Goal: Task Accomplishment & Management: Complete application form

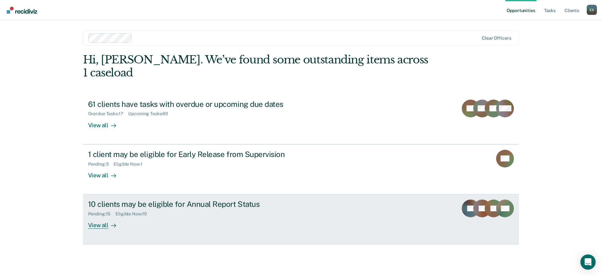
click at [159, 209] on div "Pending : 15 Eligible Now : 10" at bounding box center [199, 213] width 223 height 8
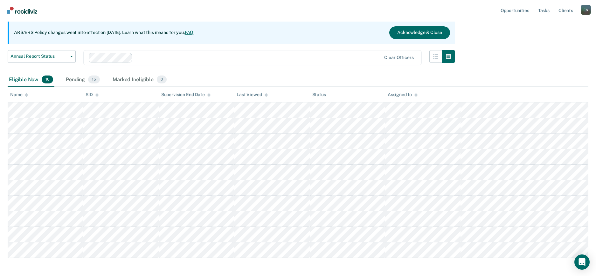
scroll to position [79, 0]
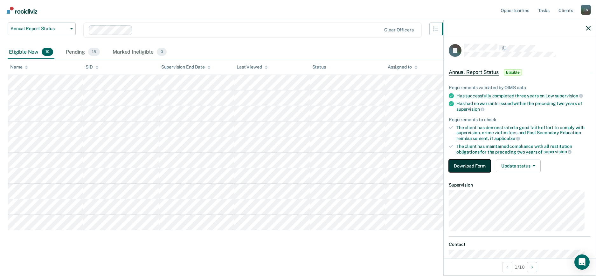
click at [474, 166] on button "Download Form" at bounding box center [469, 166] width 42 height 13
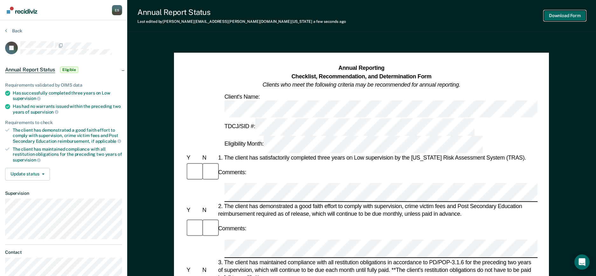
click at [567, 15] on button "Download Form" at bounding box center [564, 15] width 42 height 10
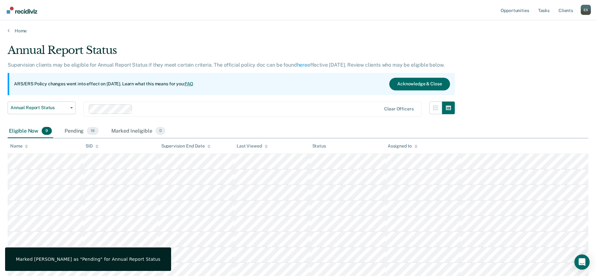
scroll to position [64, 0]
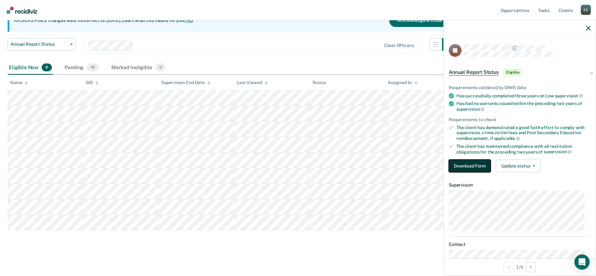
click at [471, 162] on button "Download Form" at bounding box center [469, 166] width 42 height 13
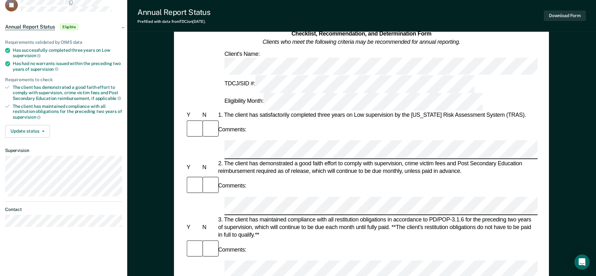
scroll to position [79, 0]
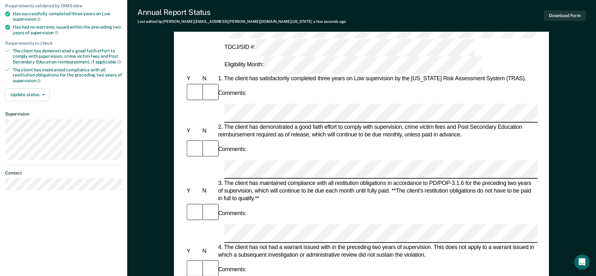
click at [219, 160] on div at bounding box center [361, 169] width 352 height 19
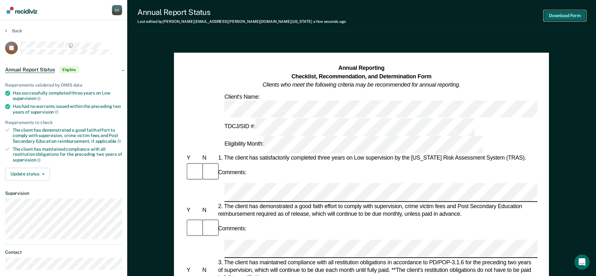
click at [551, 16] on button "Download Form" at bounding box center [564, 15] width 42 height 10
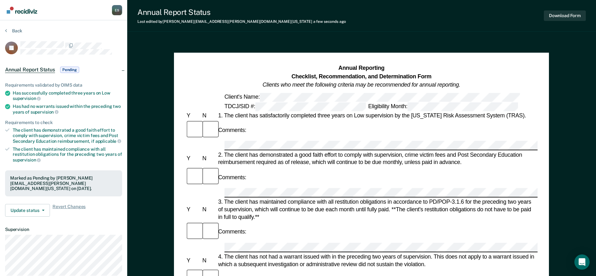
scroll to position [48, 0]
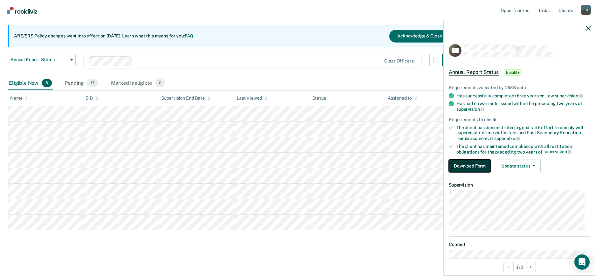
click at [480, 165] on button "Download Form" at bounding box center [469, 166] width 42 height 13
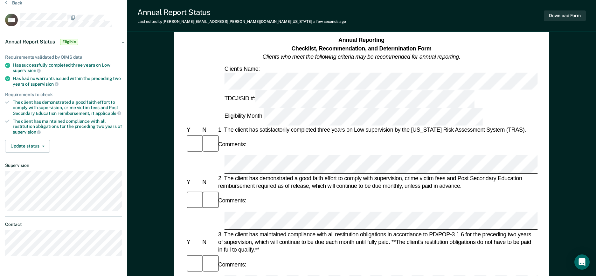
scroll to position [40, 0]
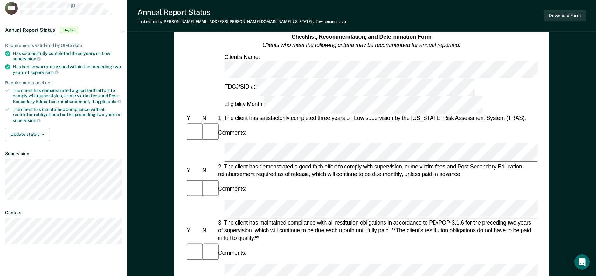
click at [245, 220] on div "3. The client has maintained compliance with all restitution obligations in acc…" at bounding box center [377, 231] width 320 height 23
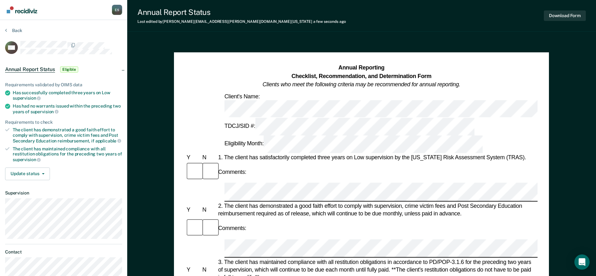
scroll to position [0, 0]
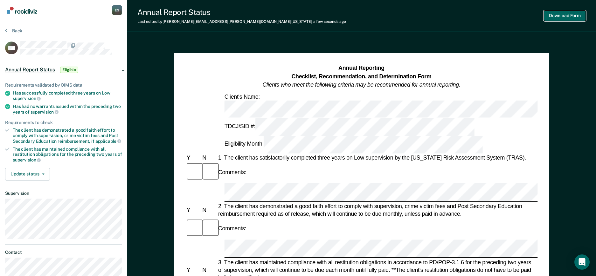
click at [573, 16] on button "Download Form" at bounding box center [564, 15] width 42 height 10
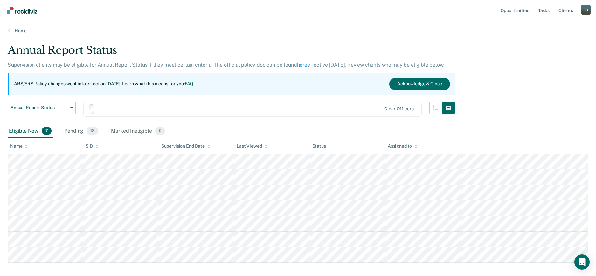
scroll to position [32, 0]
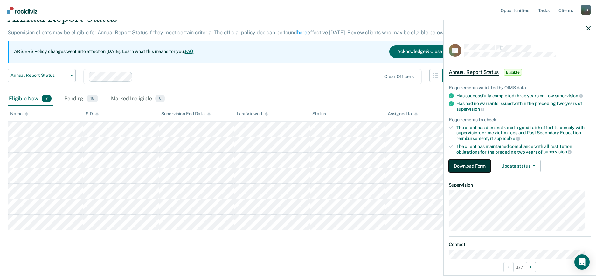
click at [468, 166] on button "Download Form" at bounding box center [469, 166] width 42 height 13
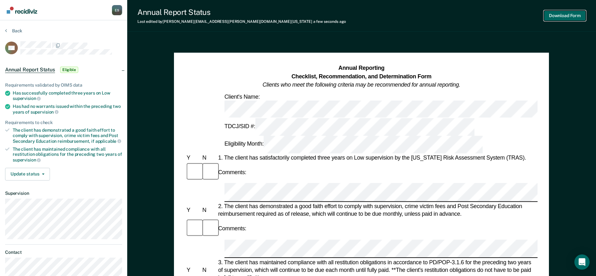
click at [567, 12] on button "Download Form" at bounding box center [564, 15] width 42 height 10
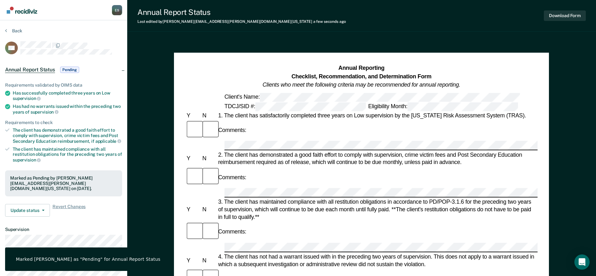
click at [390, 131] on div "Comments:" at bounding box center [361, 130] width 352 height 21
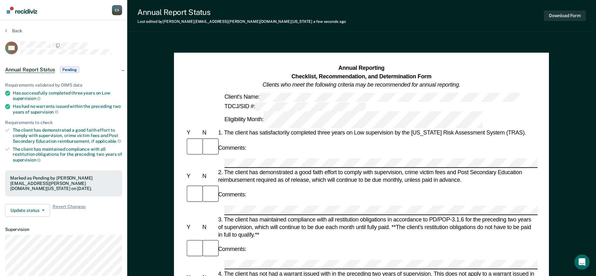
click at [565, 16] on button "Download Form" at bounding box center [564, 15] width 42 height 10
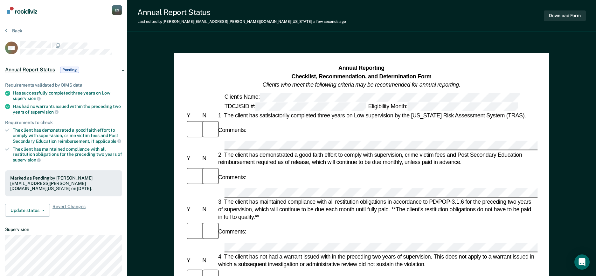
scroll to position [17, 0]
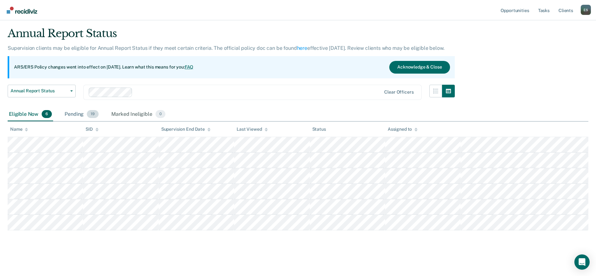
click at [74, 114] on div "Pending 19" at bounding box center [81, 115] width 37 height 14
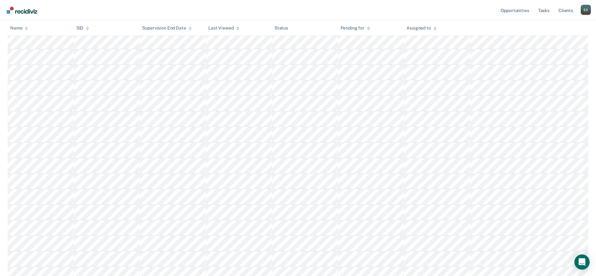
scroll to position [96, 0]
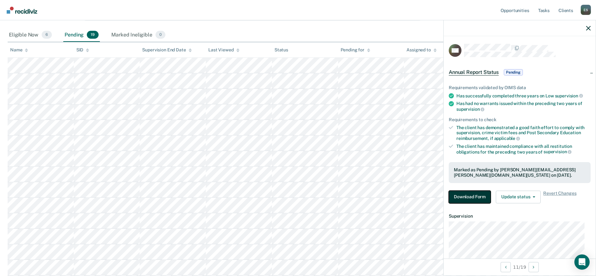
click at [466, 197] on button "Download Form" at bounding box center [469, 197] width 42 height 13
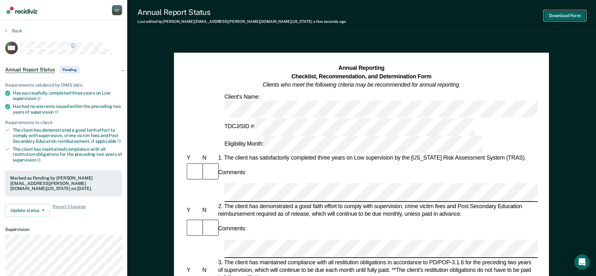
click at [569, 12] on button "Download Form" at bounding box center [564, 15] width 42 height 10
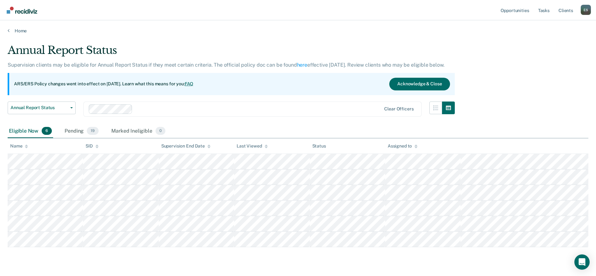
scroll to position [17, 0]
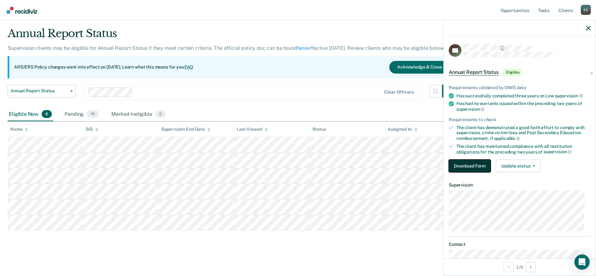
click at [462, 166] on button "Download Form" at bounding box center [469, 166] width 42 height 13
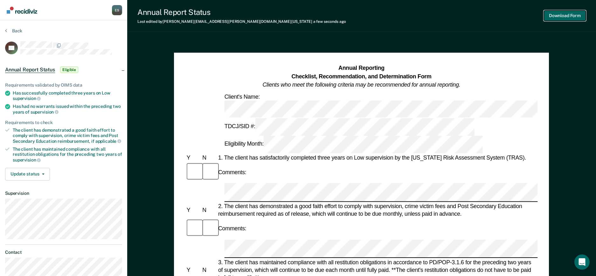
click at [566, 15] on button "Download Form" at bounding box center [564, 15] width 42 height 10
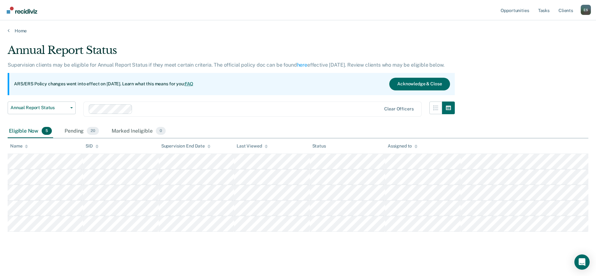
scroll to position [1, 0]
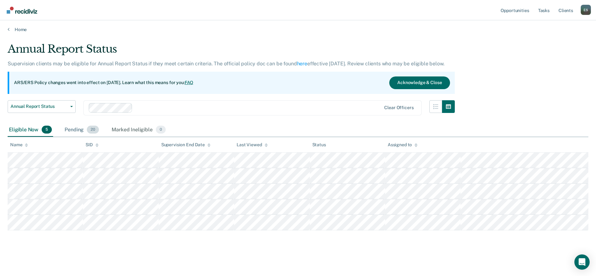
click at [89, 133] on span "20" at bounding box center [93, 130] width 12 height 8
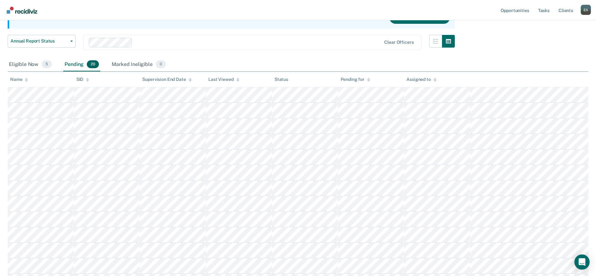
scroll to position [81, 0]
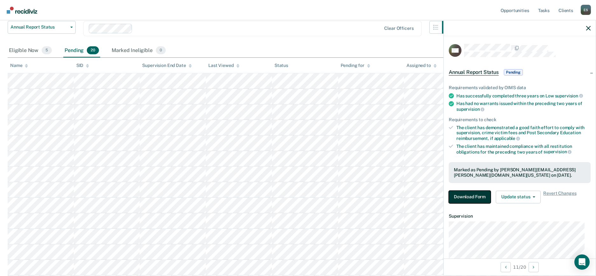
click at [481, 198] on button "Download Form" at bounding box center [469, 197] width 42 height 13
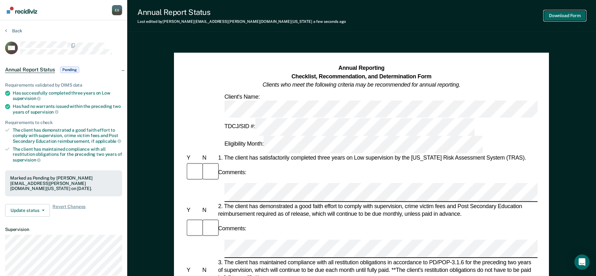
click at [563, 14] on button "Download Form" at bounding box center [564, 15] width 42 height 10
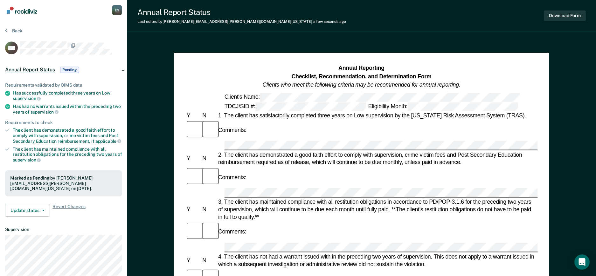
scroll to position [1, 0]
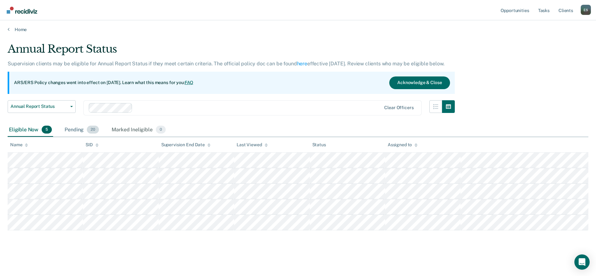
click at [80, 129] on div "Pending 20" at bounding box center [81, 130] width 37 height 14
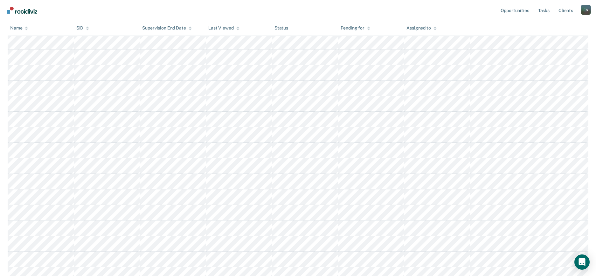
scroll to position [160, 0]
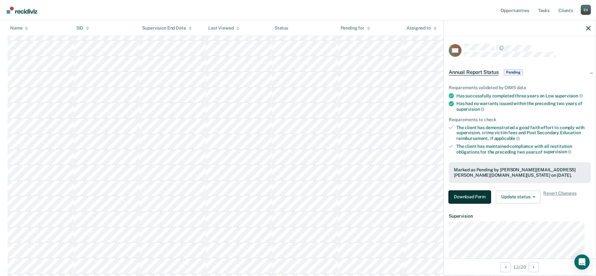
click at [469, 199] on button "Download Form" at bounding box center [469, 197] width 42 height 13
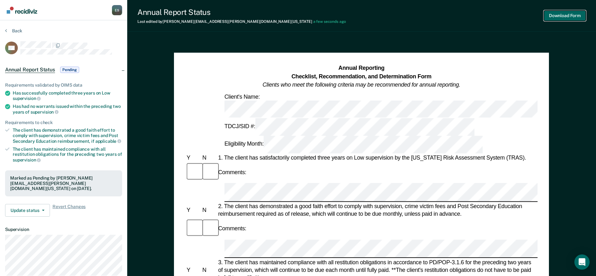
click at [563, 16] on button "Download Form" at bounding box center [564, 15] width 42 height 10
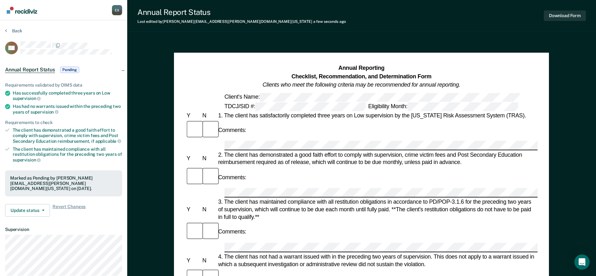
scroll to position [1, 0]
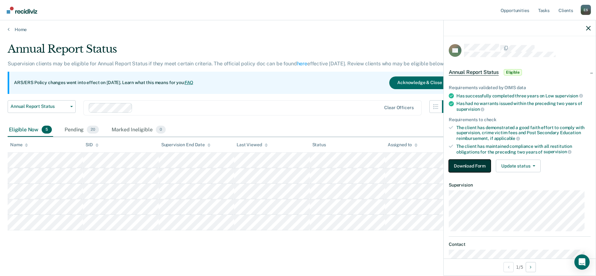
click at [466, 169] on button "Download Form" at bounding box center [469, 166] width 42 height 13
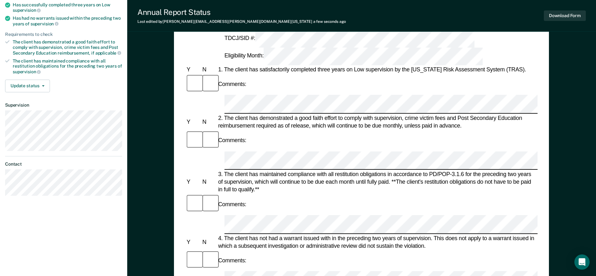
scroll to position [36, 0]
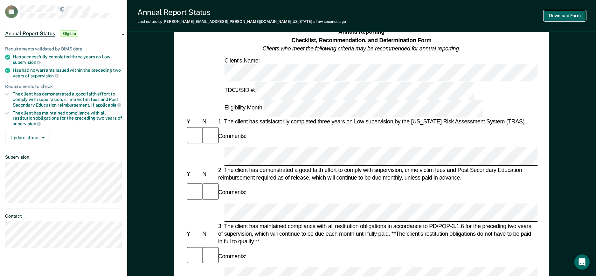
click at [564, 17] on button "Download Form" at bounding box center [564, 15] width 42 height 10
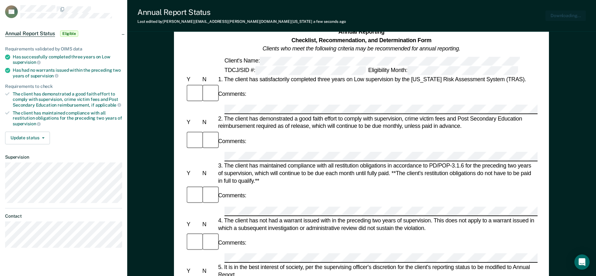
scroll to position [0, 0]
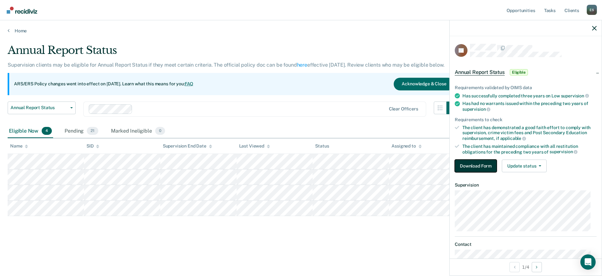
click at [476, 165] on button "Download Form" at bounding box center [475, 166] width 42 height 13
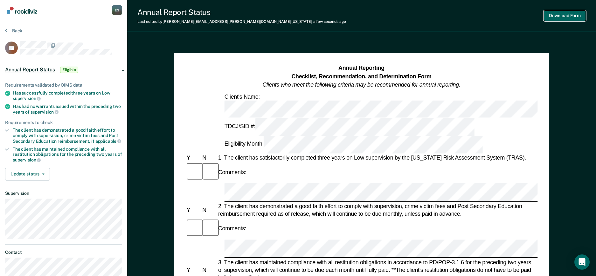
click at [559, 17] on button "Download Form" at bounding box center [564, 15] width 42 height 10
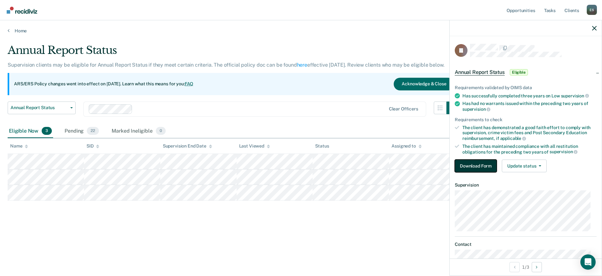
click at [469, 164] on button "Download Form" at bounding box center [475, 166] width 42 height 13
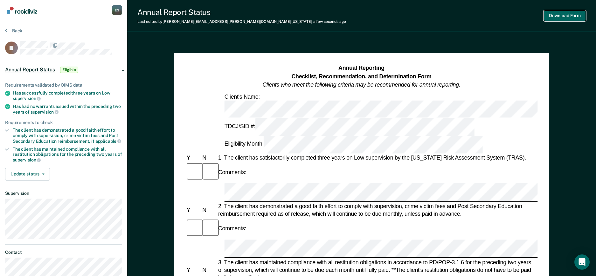
click at [565, 13] on button "Download Form" at bounding box center [564, 15] width 42 height 10
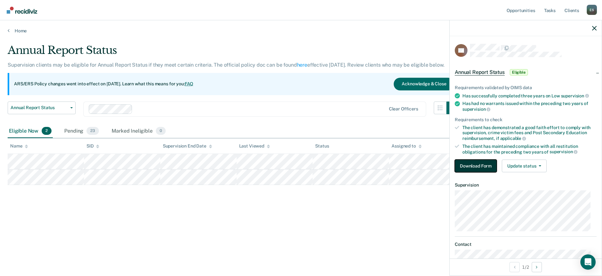
click at [472, 166] on button "Download Form" at bounding box center [475, 166] width 42 height 13
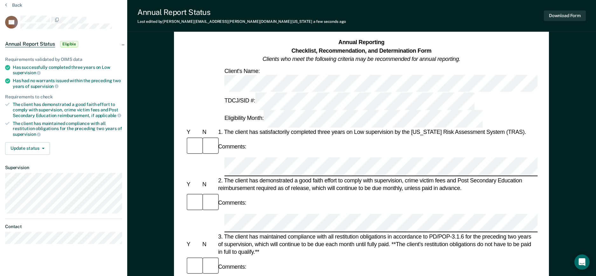
scroll to position [40, 0]
